Goal: Task Accomplishment & Management: Manage account settings

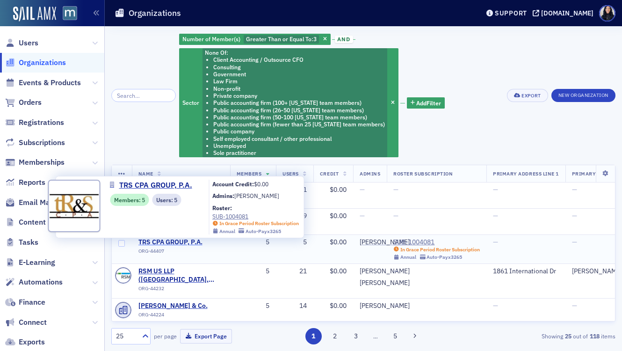
click at [183, 245] on span "TRS CPA GROUP, P.A." at bounding box center [180, 242] width 85 height 8
select select "US"
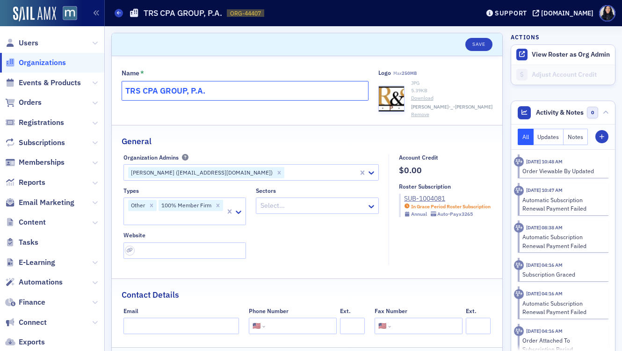
click at [263, 93] on input "TRS CPA GROUP, P.A." at bounding box center [245, 91] width 247 height 20
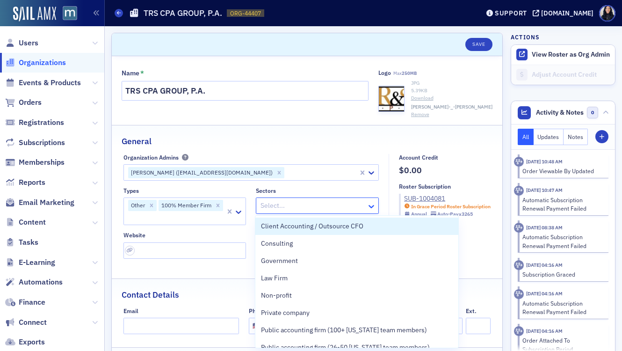
click at [377, 209] on div at bounding box center [373, 206] width 12 height 10
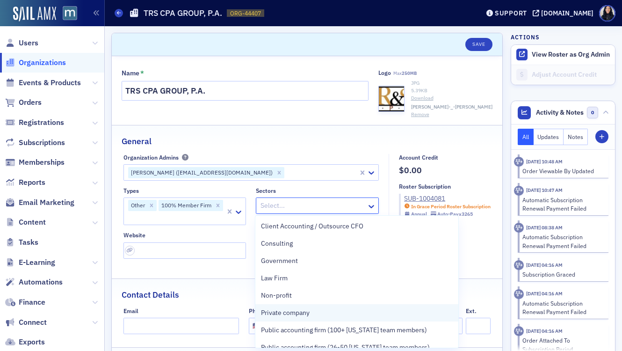
click at [290, 318] on span "Private company" at bounding box center [285, 313] width 49 height 10
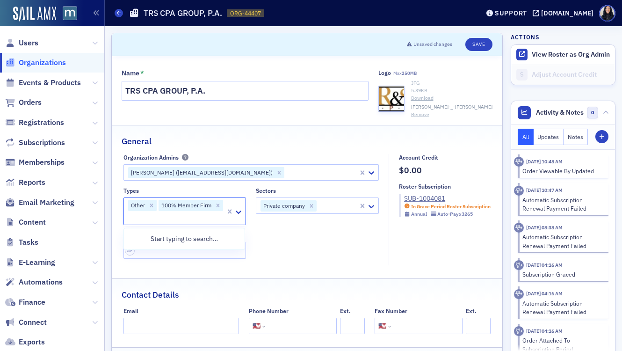
click at [182, 207] on div "Other 100% Member Firm" at bounding box center [175, 211] width 102 height 27
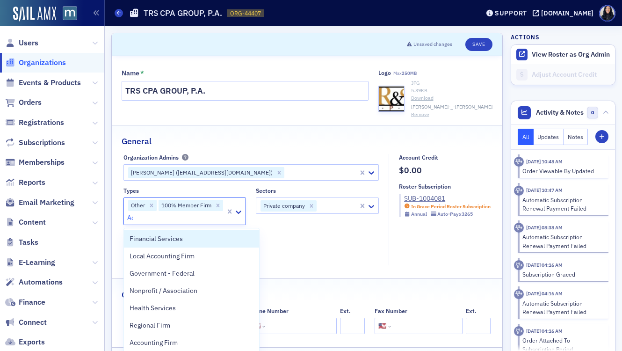
type input "Acc"
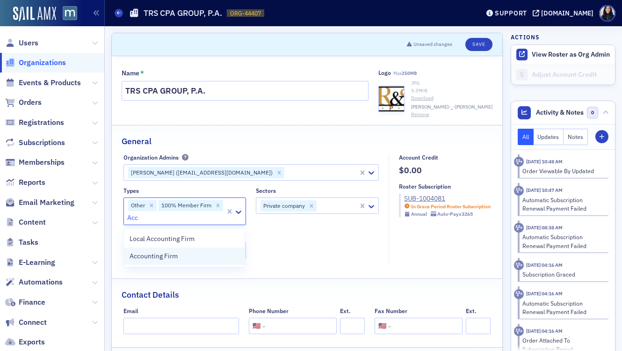
click at [166, 260] on span "Accounting Firm" at bounding box center [154, 256] width 48 height 10
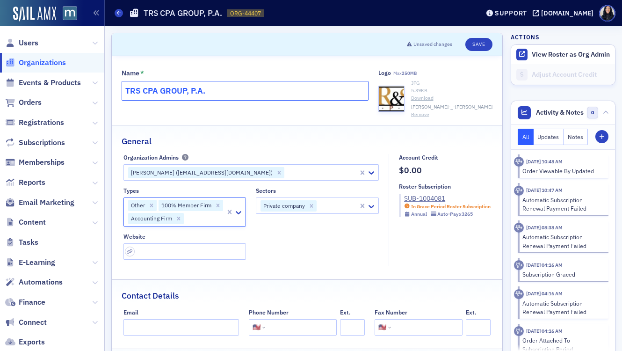
click at [188, 94] on input "TRS CPA GROUP, P.A." at bounding box center [245, 91] width 247 height 20
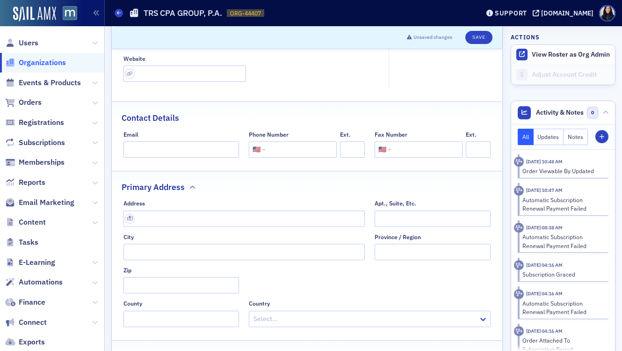
scroll to position [230, 0]
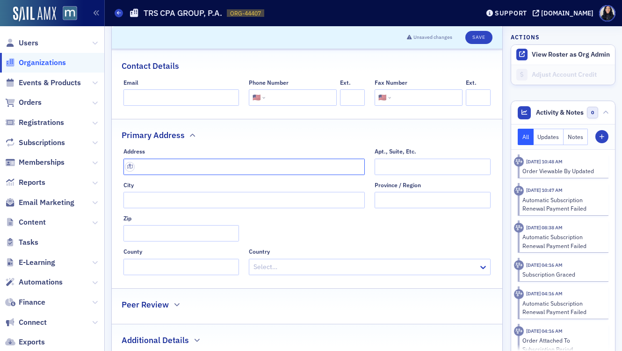
click at [213, 175] on input "text" at bounding box center [245, 167] width 242 height 16
paste input "1405 Wesley Drive, Salisbury, Maryland 21801"
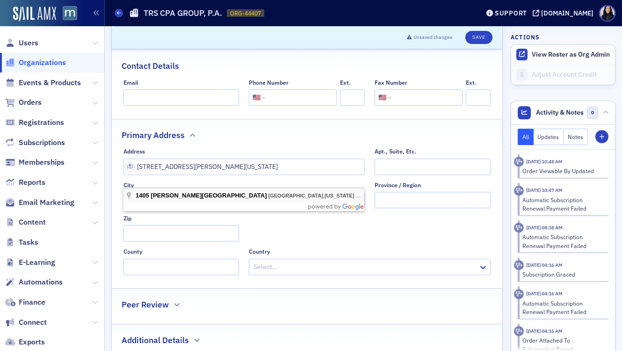
type input "1405 Wesley Dr"
type input "Salisbury"
type input "21801-7136"
type input "Wicomico County"
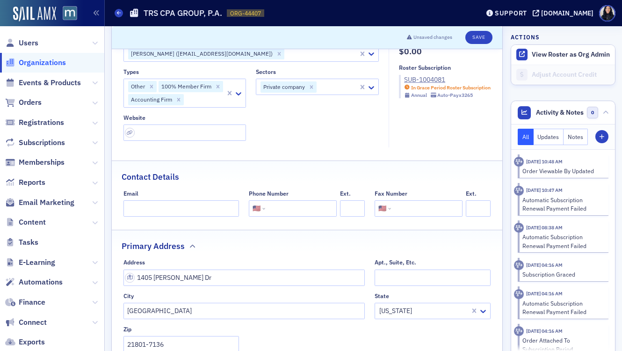
scroll to position [57, 0]
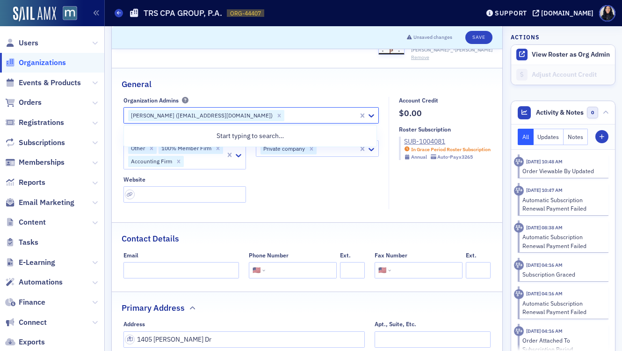
click at [176, 116] on div "Shelby Trenary (strenary@compassusadvisors.com)" at bounding box center [201, 115] width 146 height 11
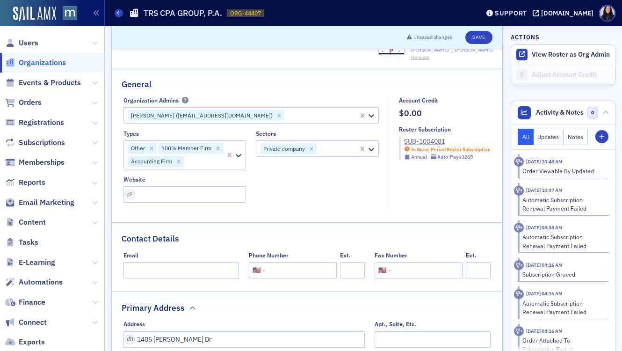
click at [410, 141] on div "SUB-1004081" at bounding box center [447, 142] width 87 height 10
click at [414, 141] on div "SUB-1004081" at bounding box center [447, 142] width 87 height 10
click at [241, 118] on div "Shelby Trenary (strenary@compassusadvisors.com)" at bounding box center [201, 115] width 146 height 11
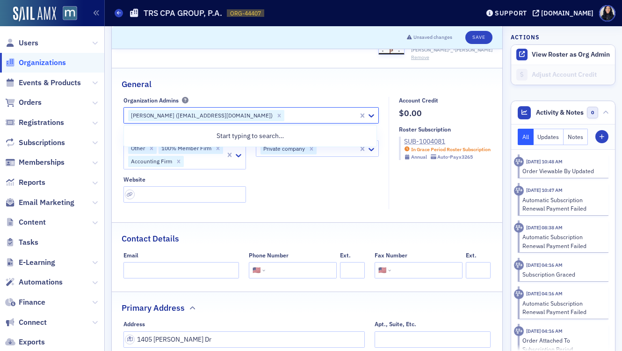
click at [409, 143] on div "SUB-1004081" at bounding box center [447, 142] width 87 height 10
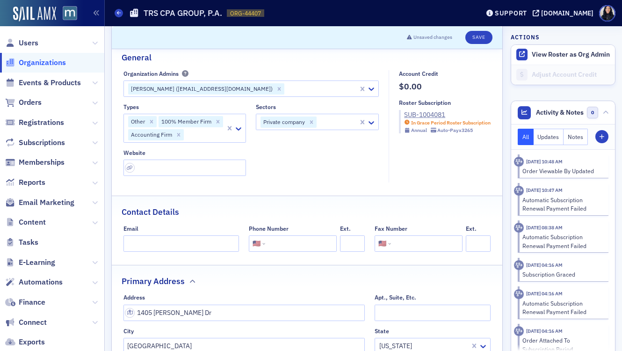
scroll to position [126, 0]
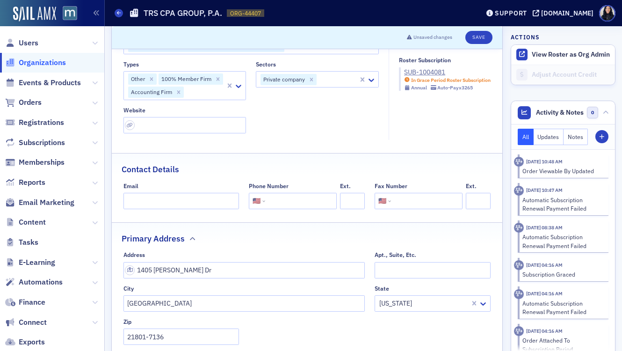
click at [302, 209] on input "tel" at bounding box center [300, 201] width 66 height 16
paste input "(410) 749-1919"
type input "(410) 749-1919"
click at [142, 133] on input "url" at bounding box center [185, 125] width 123 height 16
paste input "https://www.trs.cpa/"
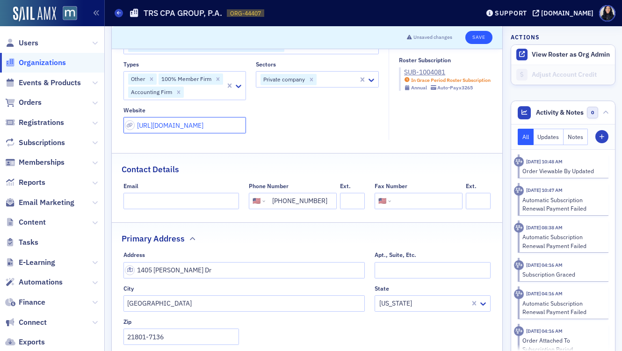
type input "https://www.trs.cpa/"
click at [479, 38] on button "Save" at bounding box center [478, 37] width 27 height 13
select select "US"
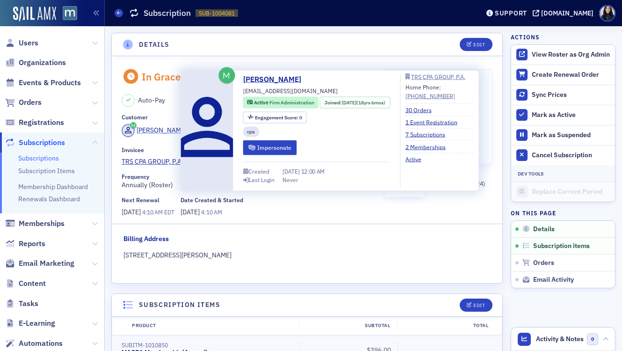
click at [172, 132] on div "[PERSON_NAME]" at bounding box center [162, 130] width 50 height 10
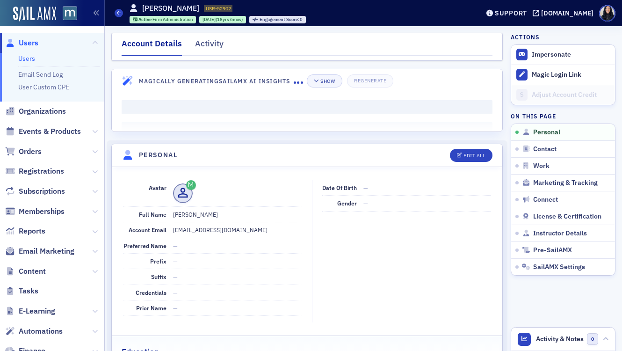
click at [263, 91] on header "Magically Generating SailAMX AI Insights Show Regenerate" at bounding box center [307, 80] width 391 height 23
click at [214, 230] on dd "strenary@compassusadvisors.com" at bounding box center [237, 229] width 129 height 15
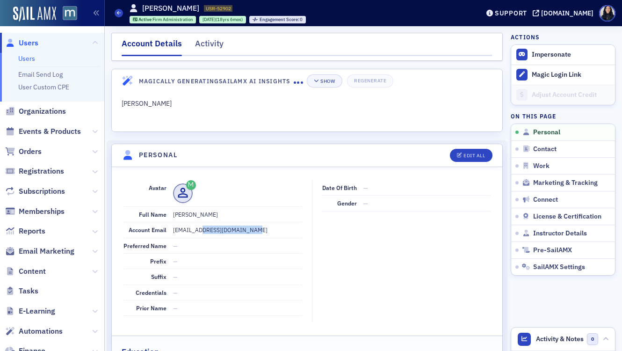
click at [214, 230] on dd "strenary@compassusadvisors.com" at bounding box center [237, 229] width 129 height 15
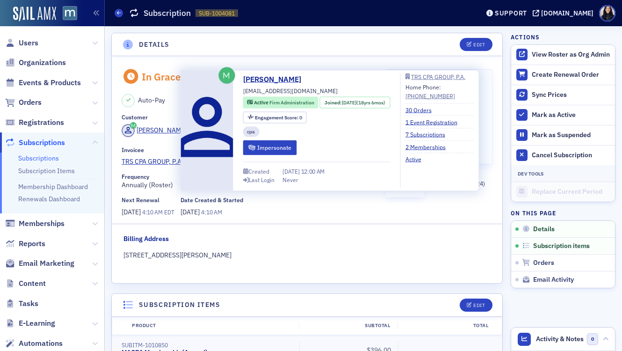
click at [248, 92] on span "[EMAIL_ADDRESS][DOMAIN_NAME]" at bounding box center [290, 91] width 94 height 8
copy div "[EMAIL_ADDRESS][DOMAIN_NAME]"
click at [265, 146] on button "Impersonate" at bounding box center [270, 147] width 54 height 15
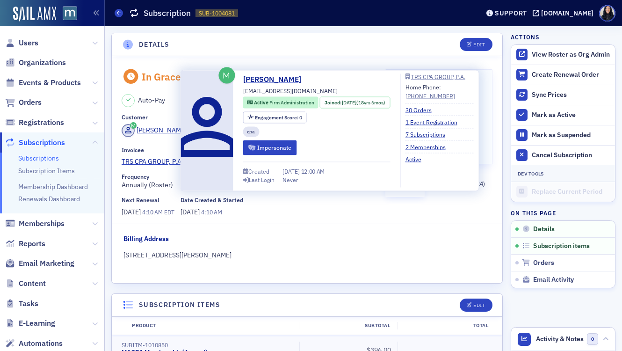
drag, startPoint x: 269, startPoint y: 93, endPoint x: 331, endPoint y: 89, distance: 62.3
click at [331, 89] on span "[EMAIL_ADDRESS][DOMAIN_NAME]" at bounding box center [290, 91] width 94 height 8
copy span "compassusadvisors.com"
